Goal: Book appointment/travel/reservation

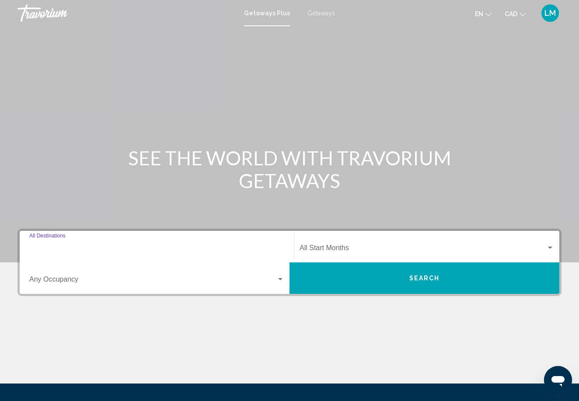
click at [156, 251] on input "Destination All Destinations" at bounding box center [156, 250] width 255 height 8
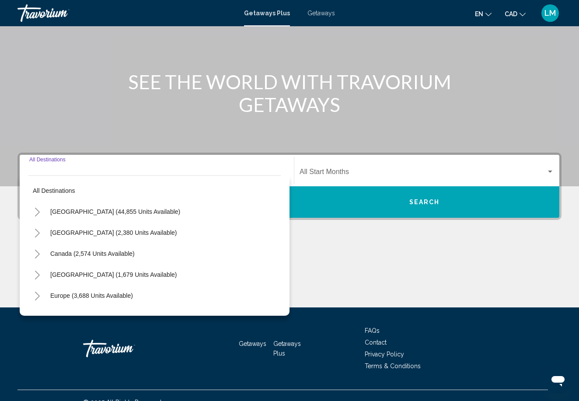
scroll to position [90, 0]
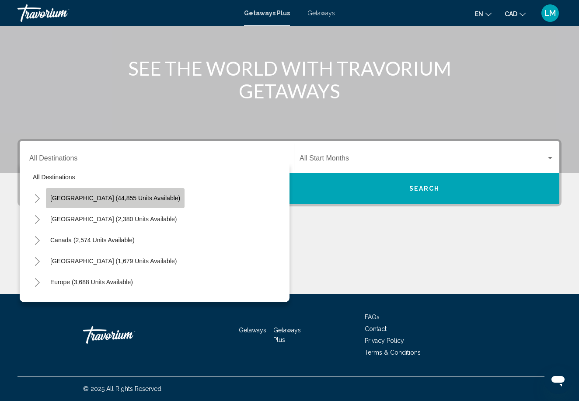
click at [151, 200] on span "United States (44,855 units available)" at bounding box center [115, 198] width 130 height 7
type input "**********"
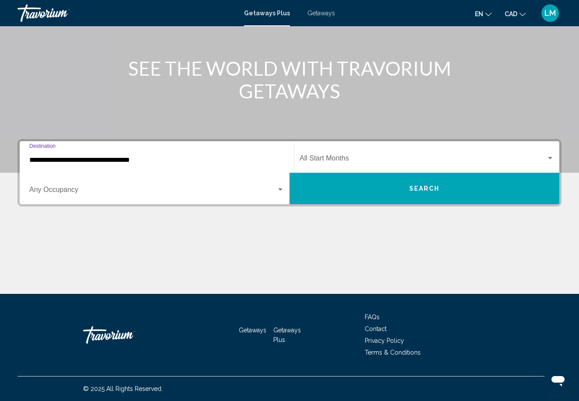
click at [323, 159] on span "Search widget" at bounding box center [422, 160] width 247 height 8
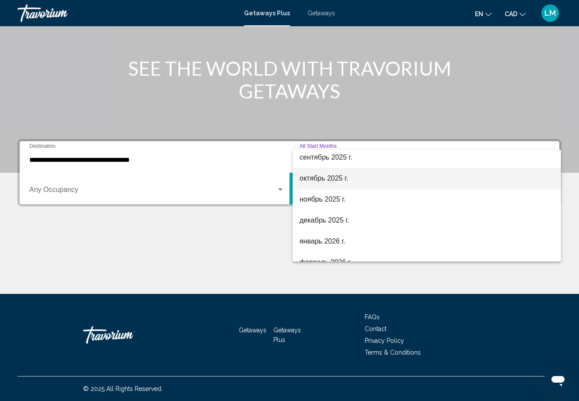
scroll to position [52, 0]
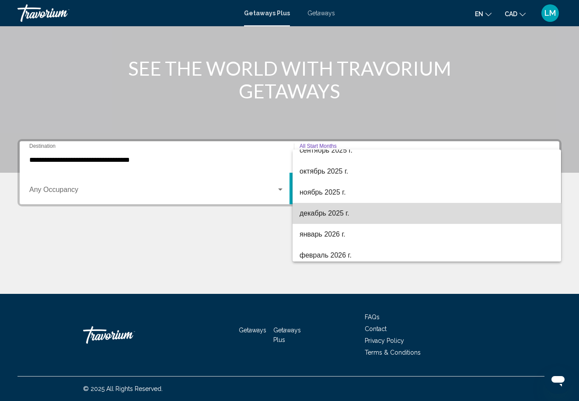
click at [330, 214] on span "декабрь 2025 г." at bounding box center [426, 213] width 254 height 21
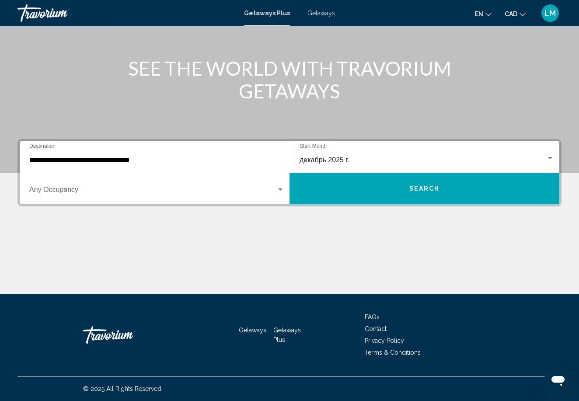
click at [180, 196] on div "Occupancy Any Occupancy" at bounding box center [156, 189] width 255 height 28
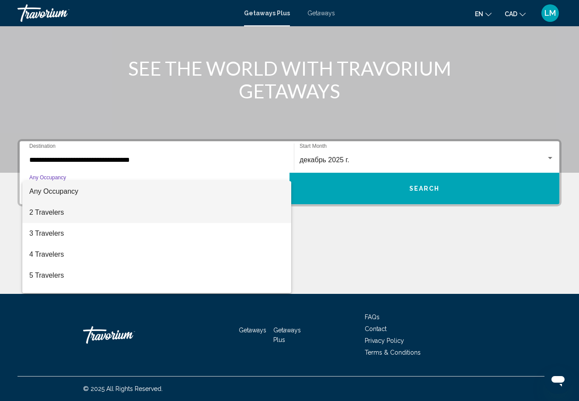
click at [153, 215] on span "2 Travelers" at bounding box center [156, 212] width 255 height 21
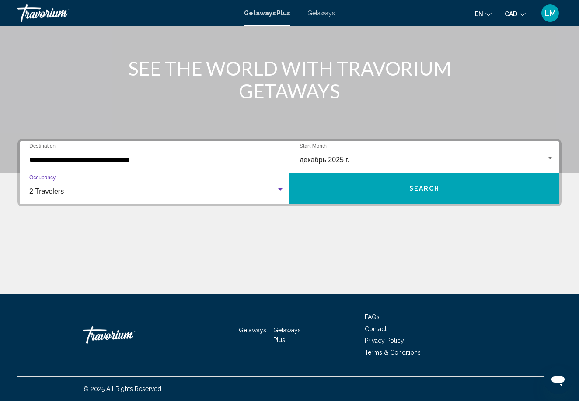
click at [381, 191] on button "Search" at bounding box center [424, 188] width 270 height 31
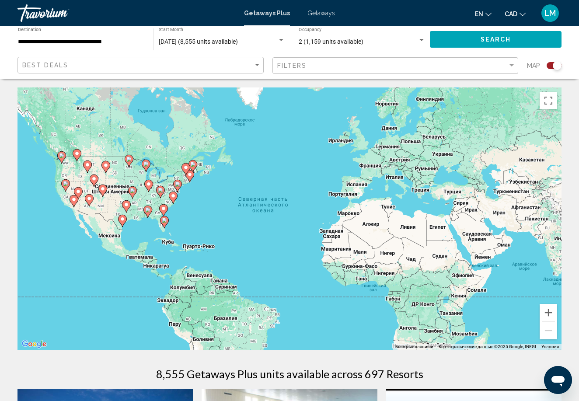
click at [121, 41] on input "**********" at bounding box center [81, 41] width 127 height 7
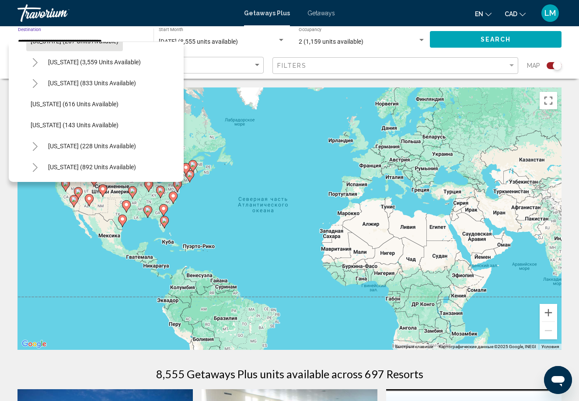
scroll to position [499, 0]
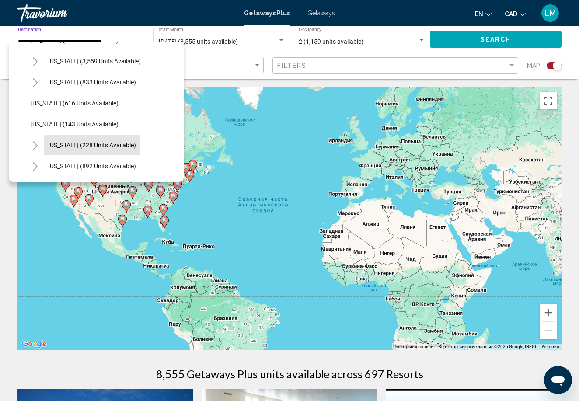
click at [86, 145] on span "New York (228 units available)" at bounding box center [92, 145] width 88 height 7
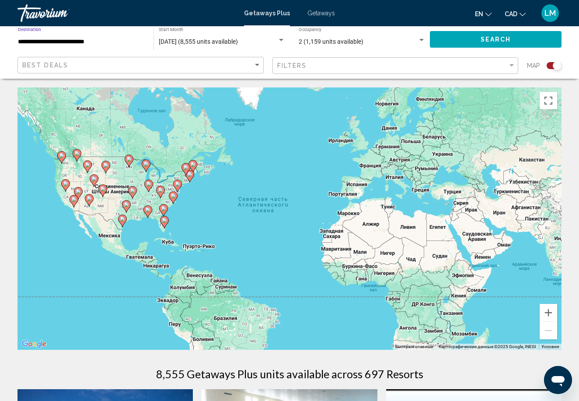
click at [460, 33] on button "Search" at bounding box center [496, 39] width 132 height 16
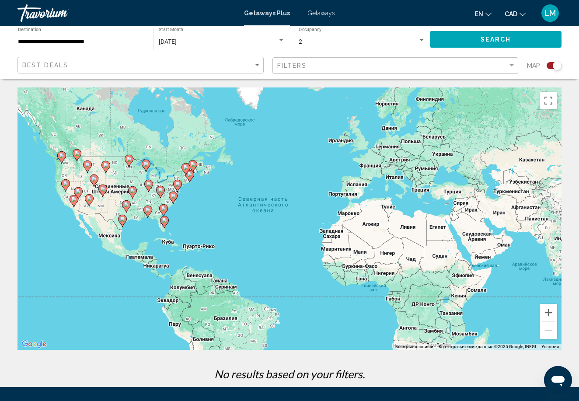
click at [114, 48] on div "**********" at bounding box center [81, 40] width 127 height 24
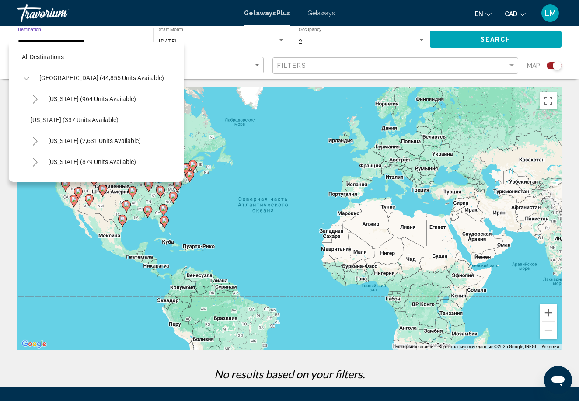
scroll to position [535, 0]
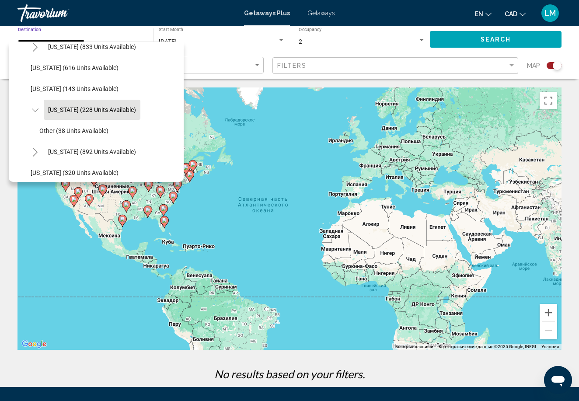
click at [115, 106] on button "New York (228 units available)" at bounding box center [92, 110] width 97 height 20
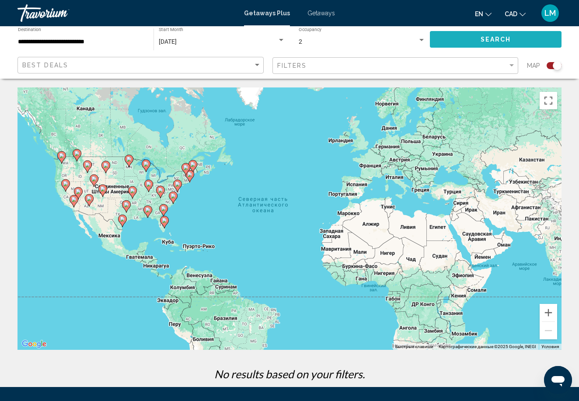
click at [479, 38] on button "Search" at bounding box center [496, 39] width 132 height 16
click at [552, 65] on div "Search widget" at bounding box center [553, 65] width 15 height 7
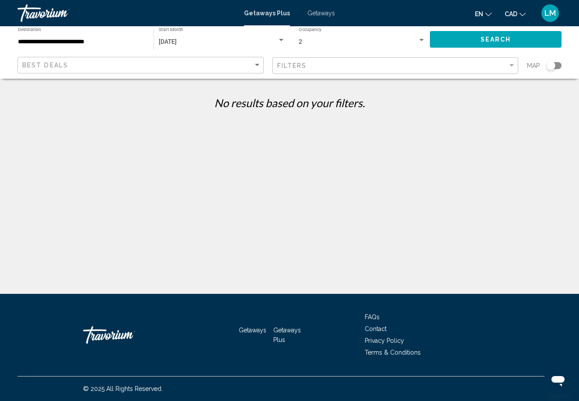
scroll to position [0, 0]
click at [103, 46] on div "**********" at bounding box center [81, 40] width 127 height 24
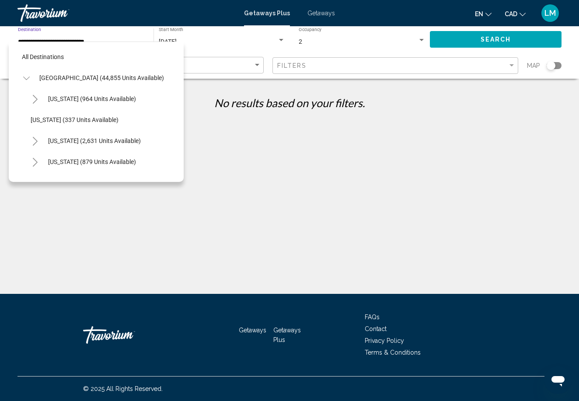
scroll to position [535, 0]
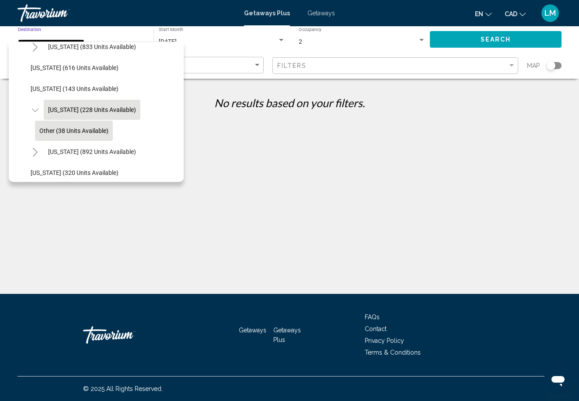
click at [75, 128] on span "Other (38 units available)" at bounding box center [73, 130] width 69 height 7
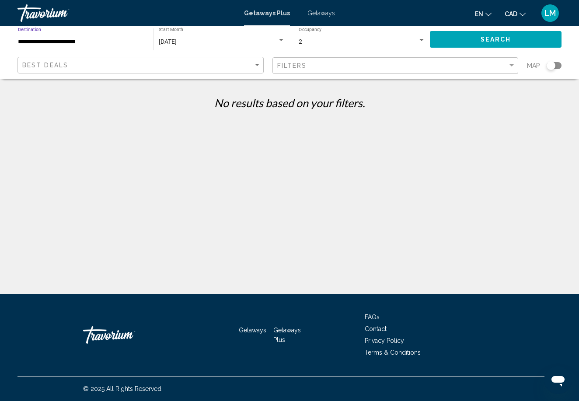
click at [484, 40] on span "Search" at bounding box center [495, 39] width 31 height 7
click at [91, 43] on input "**********" at bounding box center [81, 41] width 127 height 7
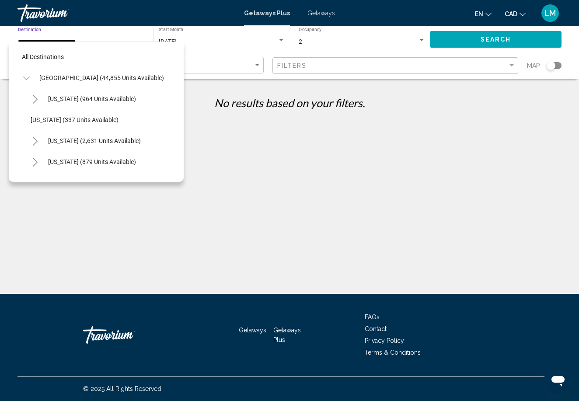
scroll to position [556, 0]
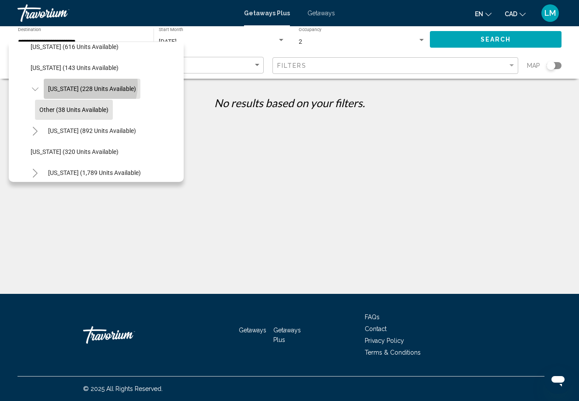
click at [76, 84] on button "New York (228 units available)" at bounding box center [92, 89] width 97 height 20
type input "**********"
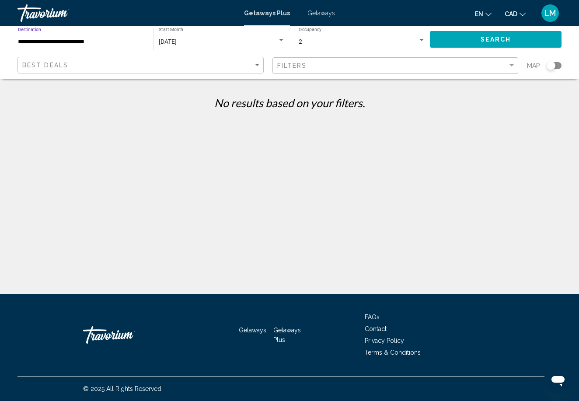
click at [483, 43] on span "Search" at bounding box center [495, 39] width 31 height 7
click at [101, 45] on input "**********" at bounding box center [81, 41] width 127 height 7
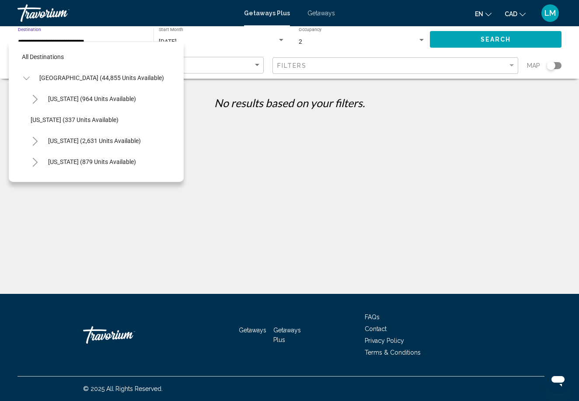
scroll to position [535, 0]
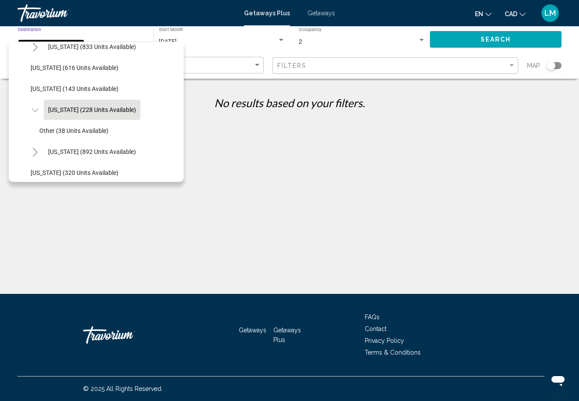
click at [312, 14] on span "Getaways" at bounding box center [321, 13] width 28 height 7
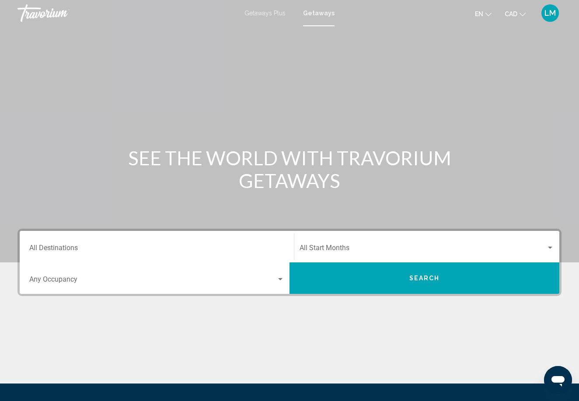
click at [66, 246] on input "Destination All Destinations" at bounding box center [156, 250] width 255 height 8
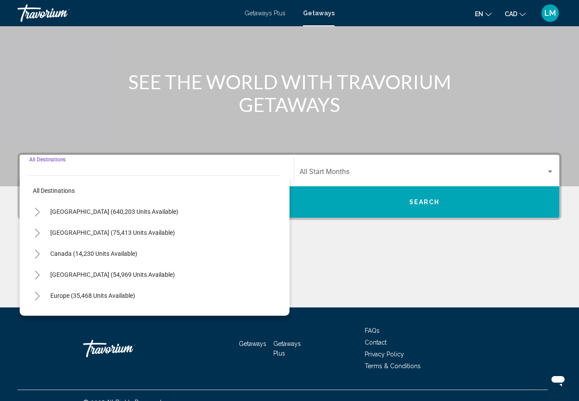
scroll to position [90, 0]
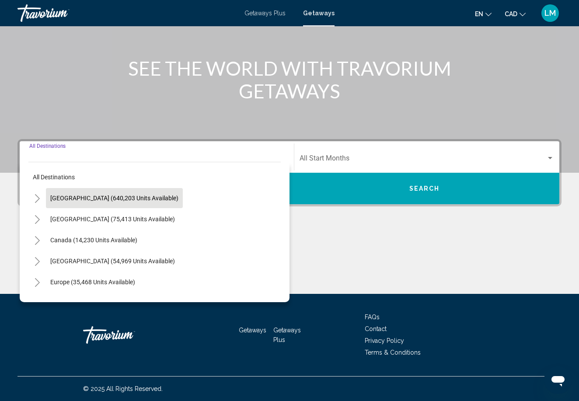
click at [87, 199] on span "[GEOGRAPHIC_DATA] (640,203 units available)" at bounding box center [114, 198] width 128 height 7
type input "**********"
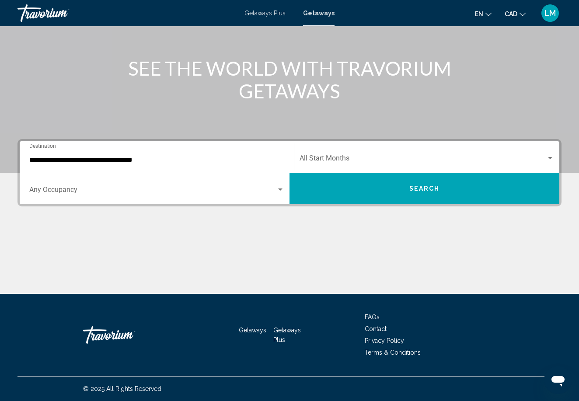
click at [193, 186] on div "Occupancy Any Occupancy" at bounding box center [156, 189] width 255 height 28
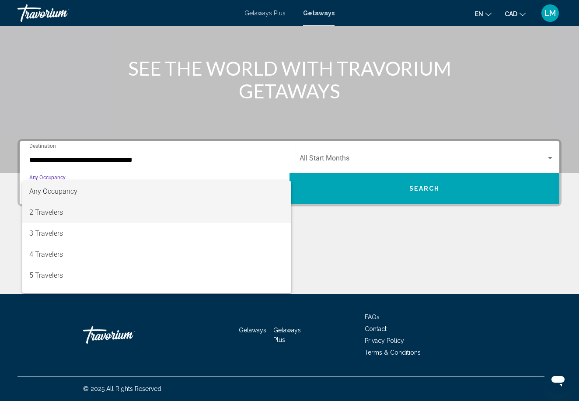
click at [157, 217] on span "2 Travelers" at bounding box center [156, 212] width 255 height 21
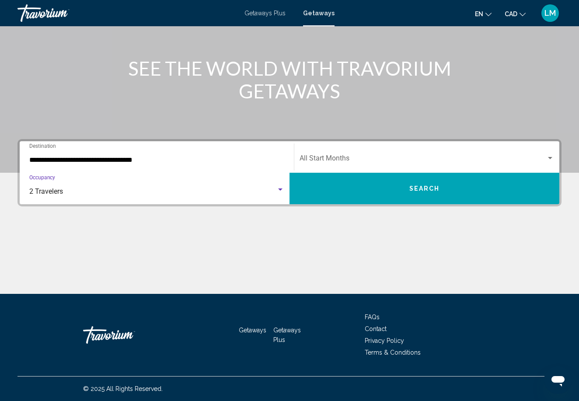
click at [330, 157] on span "Search widget" at bounding box center [422, 160] width 247 height 8
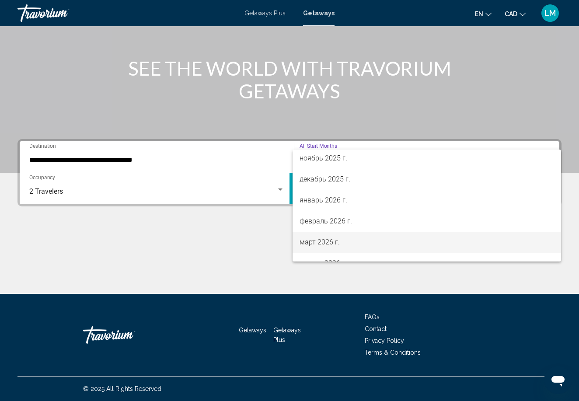
scroll to position [85, 0]
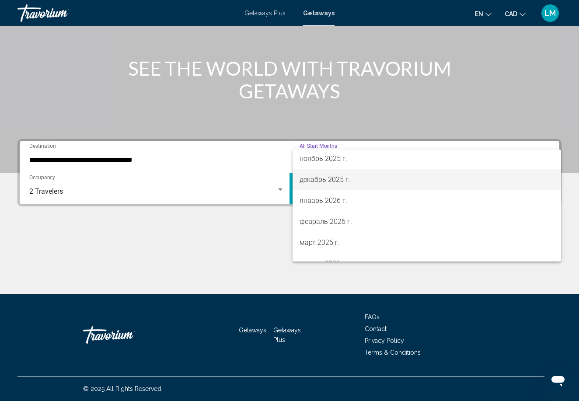
click at [336, 182] on span "декабрь 2025 г." at bounding box center [426, 179] width 254 height 21
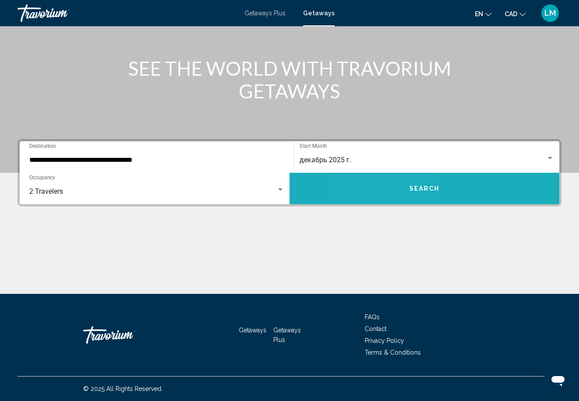
click at [387, 186] on button "Search" at bounding box center [424, 188] width 270 height 31
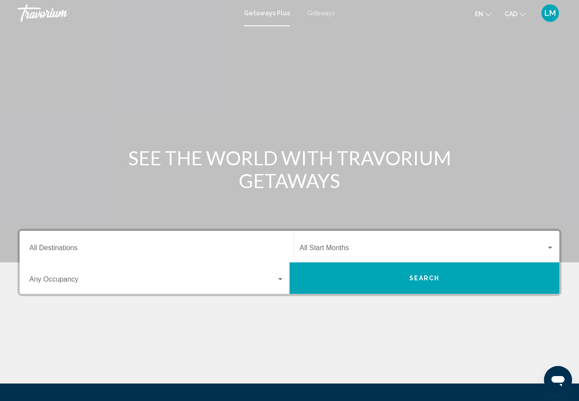
click at [324, 15] on span "Getaways" at bounding box center [321, 13] width 28 height 7
click at [97, 248] on input "Destination All Destinations" at bounding box center [156, 250] width 255 height 8
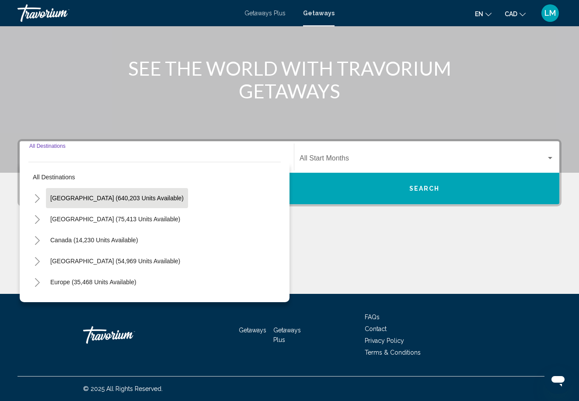
click at [113, 200] on span "[GEOGRAPHIC_DATA] (640,203 units available)" at bounding box center [116, 198] width 133 height 7
type input "**********"
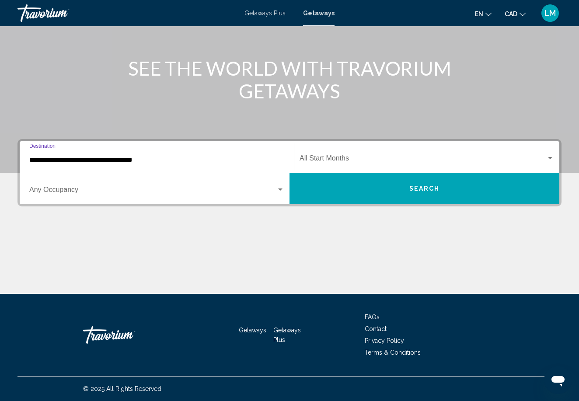
click at [323, 153] on div "Start Month All Start Months" at bounding box center [426, 157] width 254 height 28
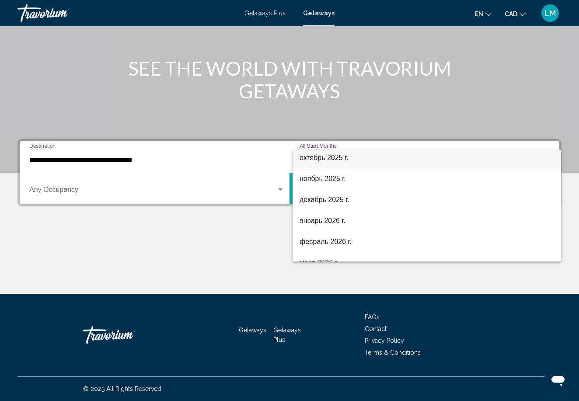
scroll to position [66, 0]
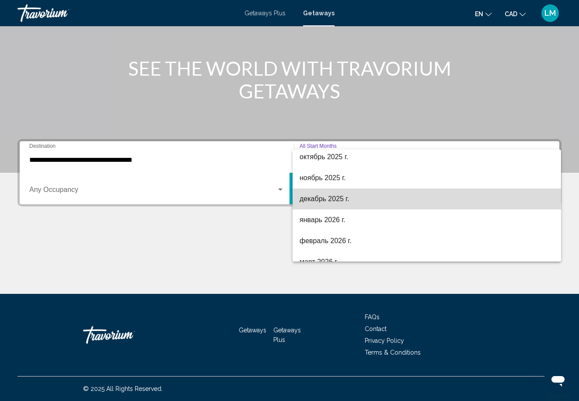
click at [323, 206] on span "декабрь 2025 г." at bounding box center [426, 198] width 254 height 21
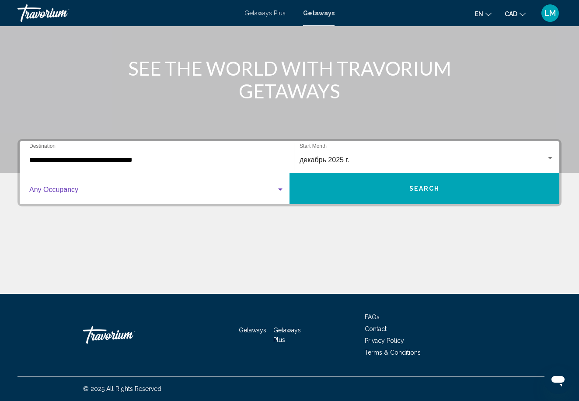
click at [248, 191] on span "Search widget" at bounding box center [152, 192] width 247 height 8
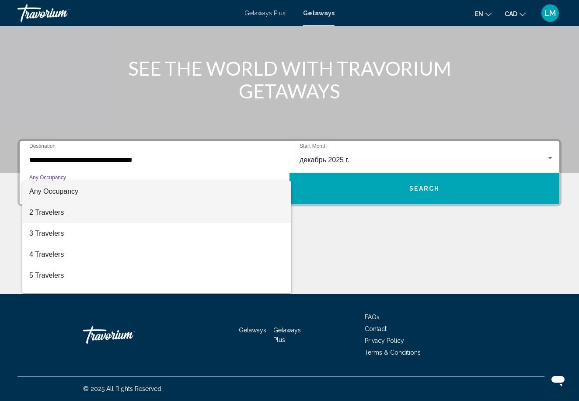
click at [228, 212] on span "2 Travelers" at bounding box center [156, 212] width 255 height 21
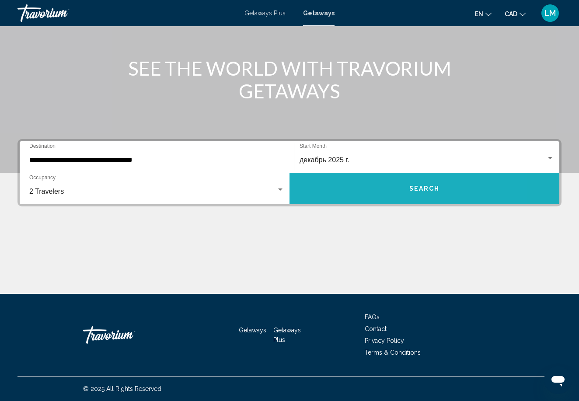
click at [321, 186] on button "Search" at bounding box center [424, 188] width 270 height 31
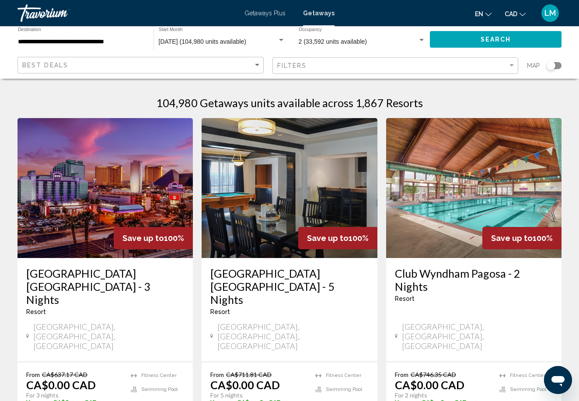
click at [98, 42] on input "**********" at bounding box center [81, 41] width 127 height 7
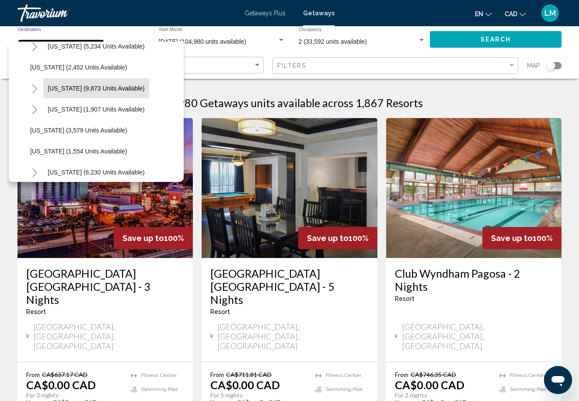
scroll to position [493, 0]
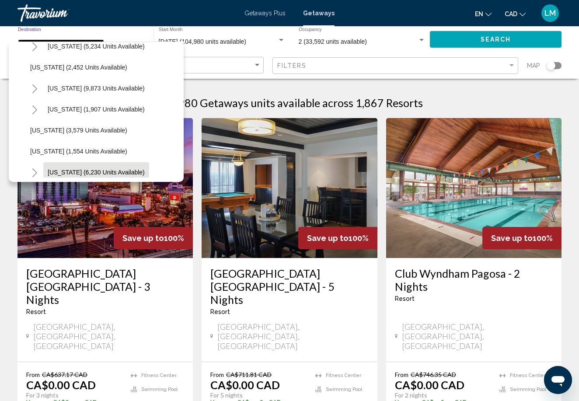
click at [77, 174] on span "[US_STATE] (6,230 units available)" at bounding box center [96, 172] width 97 height 7
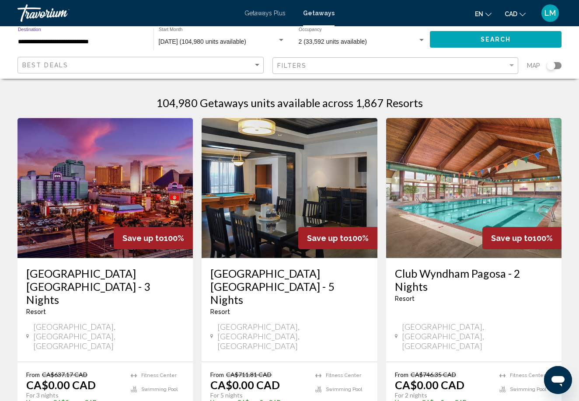
click at [474, 41] on button "Search" at bounding box center [496, 39] width 132 height 16
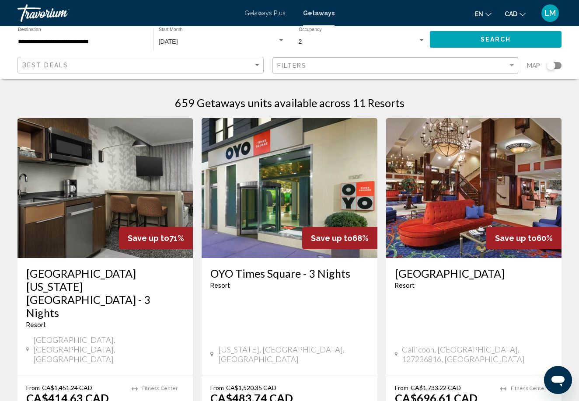
click at [124, 42] on input "**********" at bounding box center [81, 41] width 127 height 7
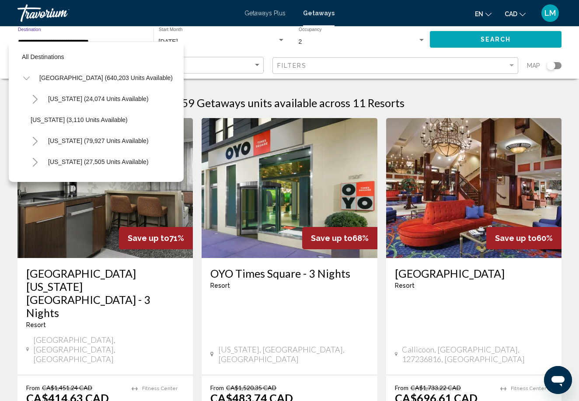
scroll to position [556, 0]
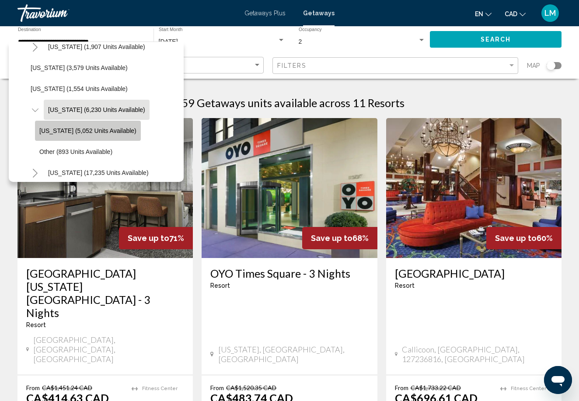
click at [116, 131] on span "[US_STATE] (5,052 units available)" at bounding box center [87, 130] width 97 height 7
type input "**********"
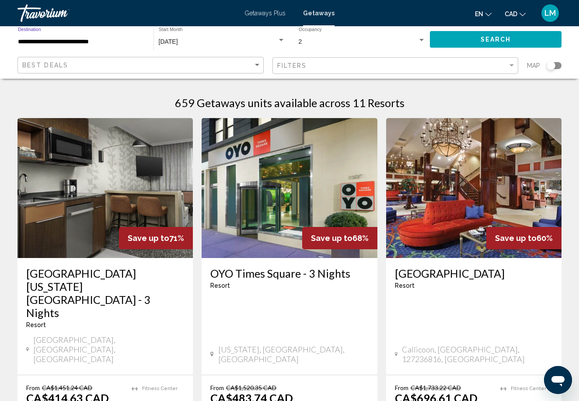
click at [482, 41] on span "Search" at bounding box center [495, 39] width 31 height 7
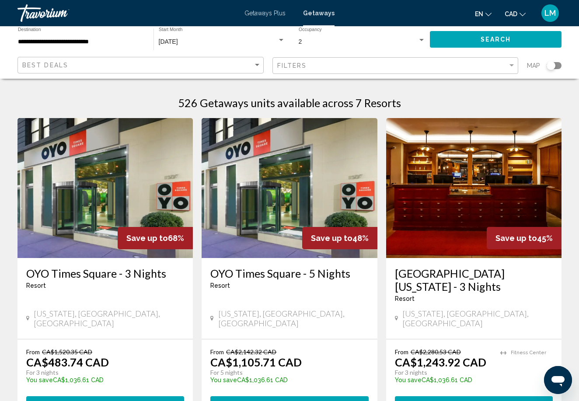
click at [114, 202] on img "Main content" at bounding box center [104, 188] width 175 height 140
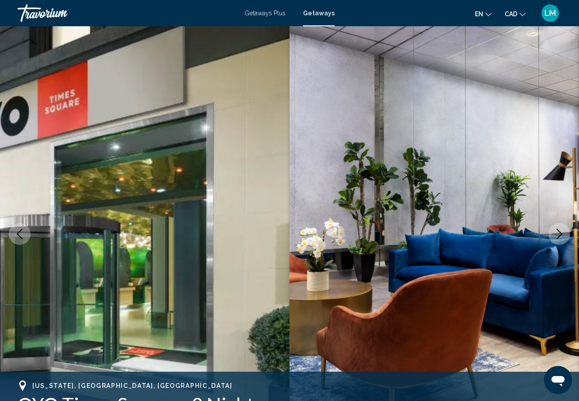
click at [563, 236] on icon "Next image" at bounding box center [559, 234] width 10 height 10
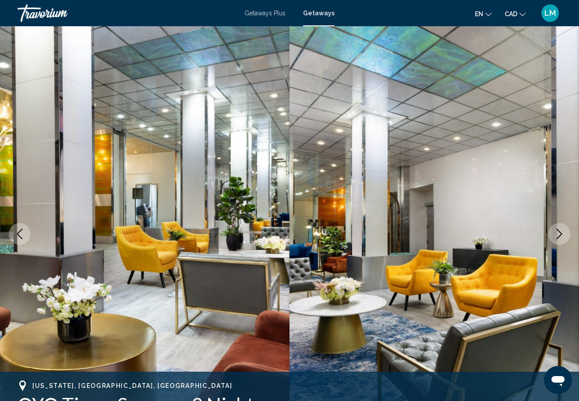
click at [563, 236] on icon "Next image" at bounding box center [559, 234] width 10 height 10
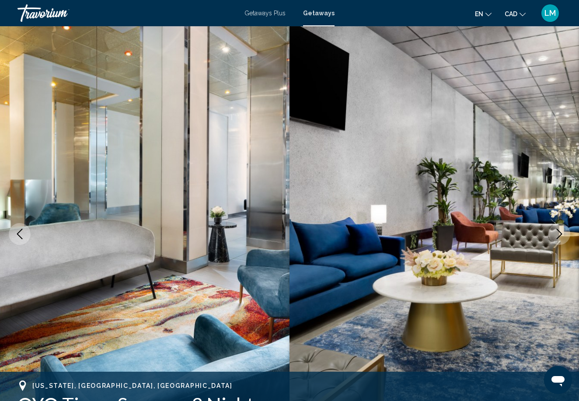
click at [563, 236] on icon "Next image" at bounding box center [559, 234] width 10 height 10
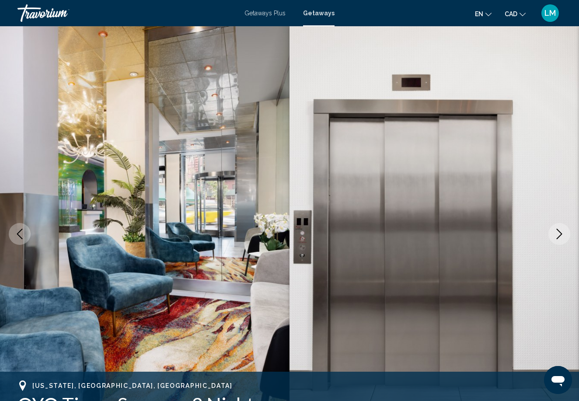
click at [563, 236] on icon "Next image" at bounding box center [559, 234] width 10 height 10
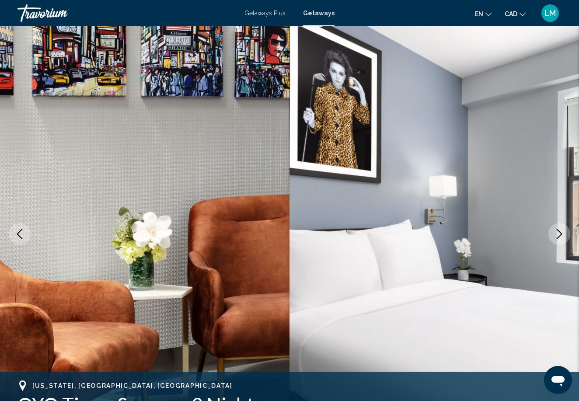
click at [563, 236] on icon "Next image" at bounding box center [559, 234] width 10 height 10
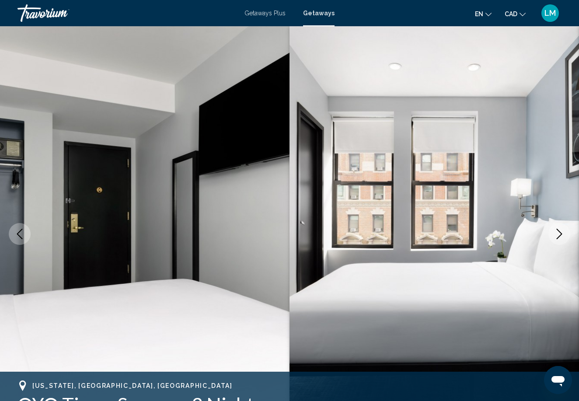
click at [563, 236] on icon "Next image" at bounding box center [559, 234] width 10 height 10
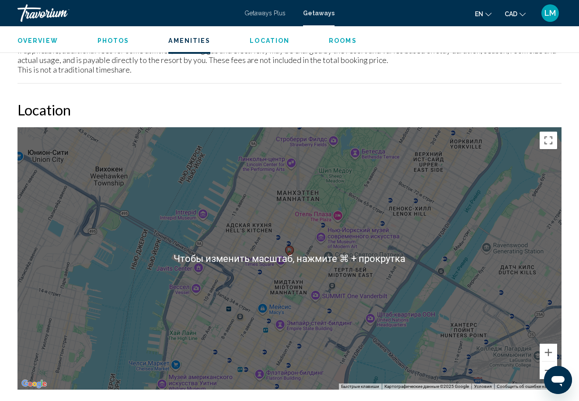
scroll to position [1033, 0]
